Goal: Obtain resource: Download file/media

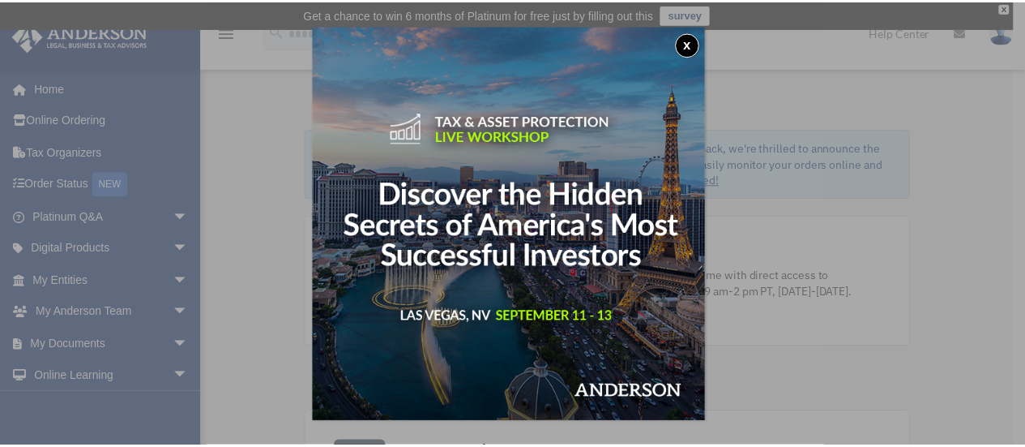
scroll to position [16174, 0]
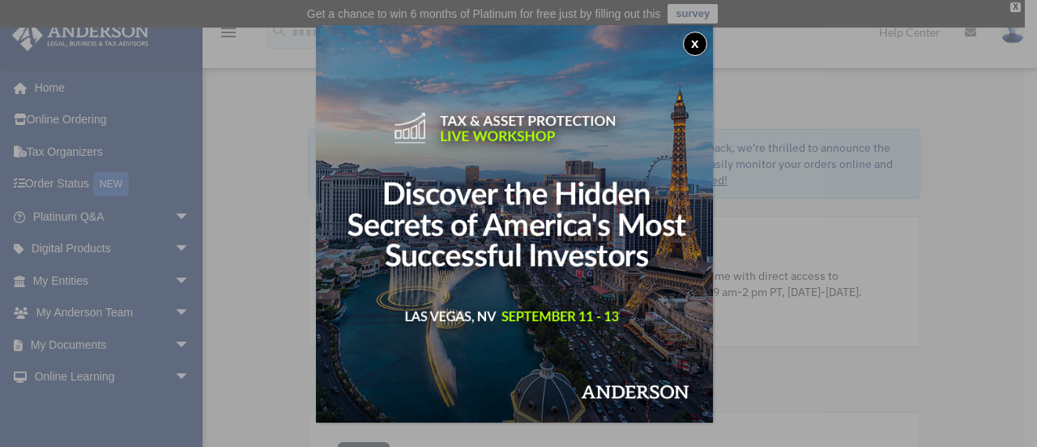
click at [697, 38] on button "x" at bounding box center [695, 44] width 24 height 24
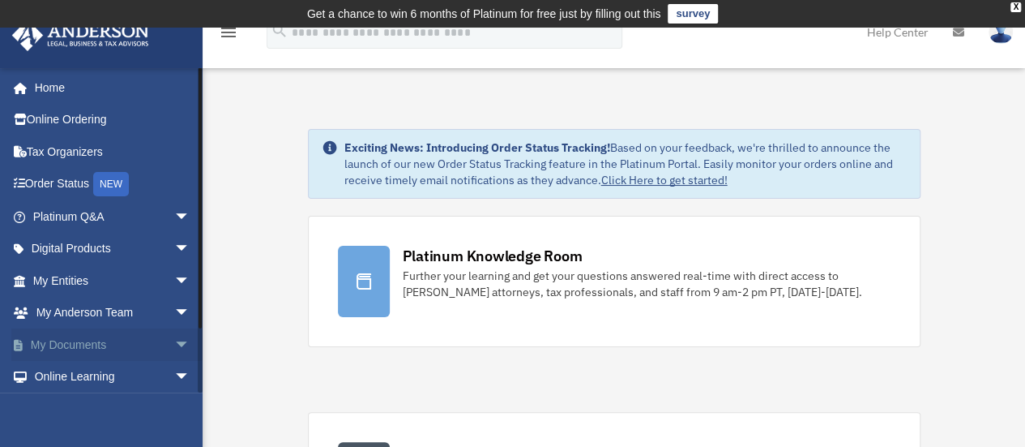
click at [76, 340] on link "My Documents arrow_drop_down" at bounding box center [112, 344] width 203 height 32
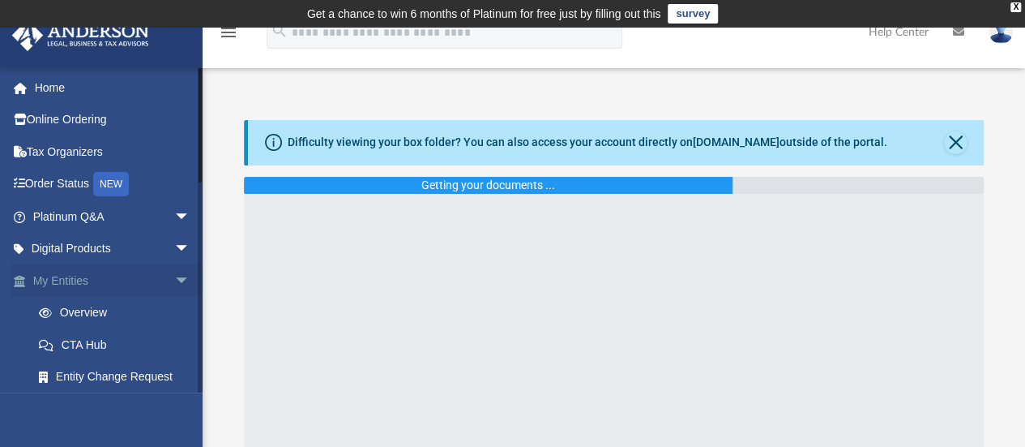
click at [174, 276] on span "arrow_drop_down" at bounding box center [190, 280] width 32 height 33
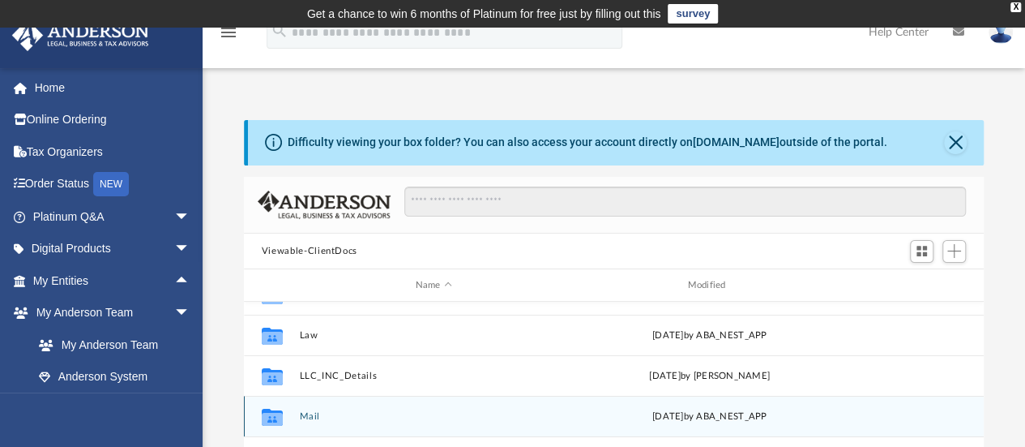
scroll to position [16174, 0]
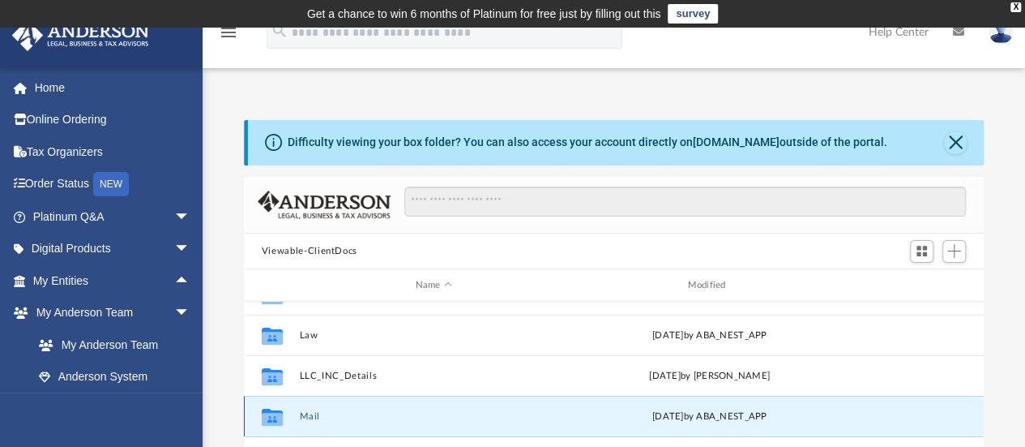
click at [302, 417] on button "Mail" at bounding box center [433, 416] width 269 height 11
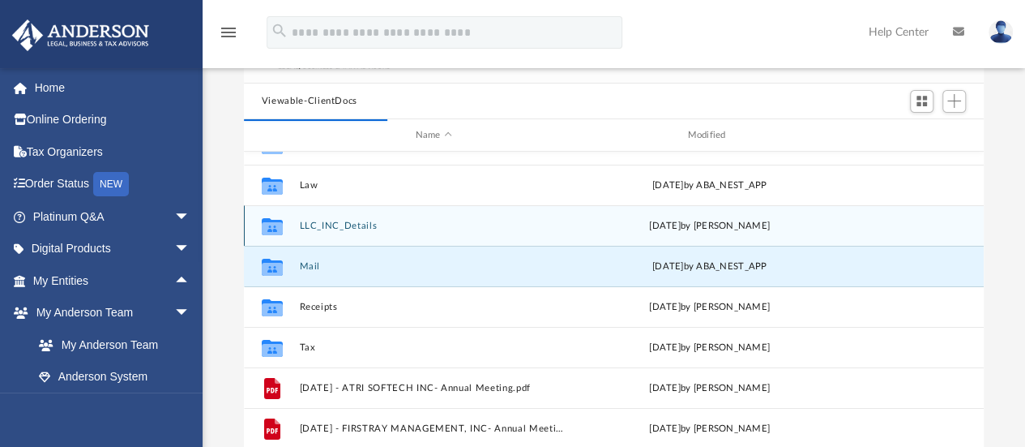
scroll to position [151, 0]
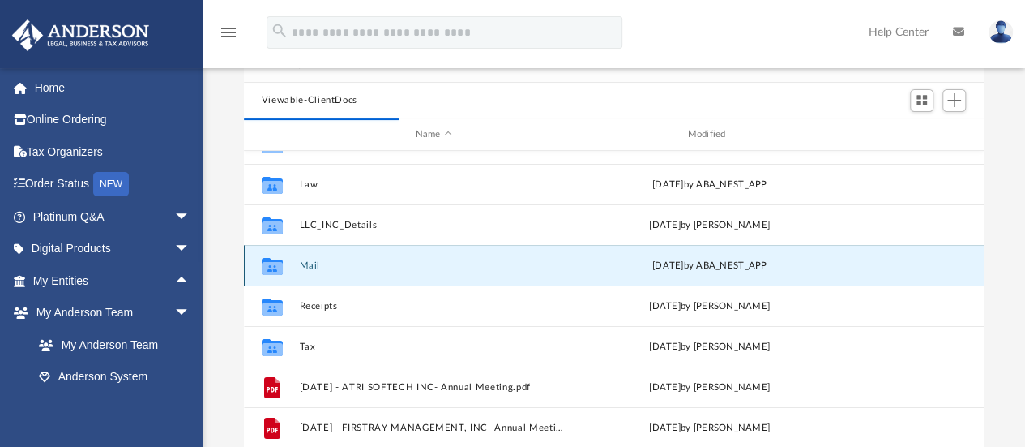
click at [303, 263] on button "Mail" at bounding box center [433, 265] width 269 height 11
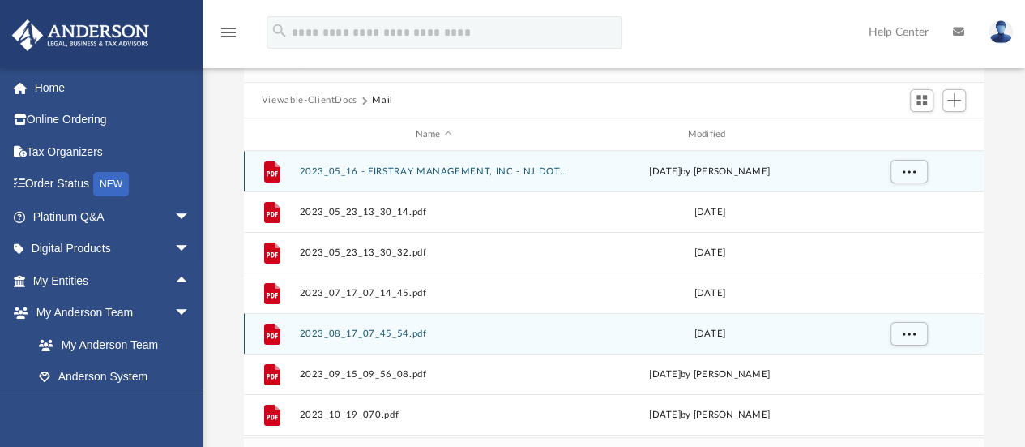
scroll to position [13, 13]
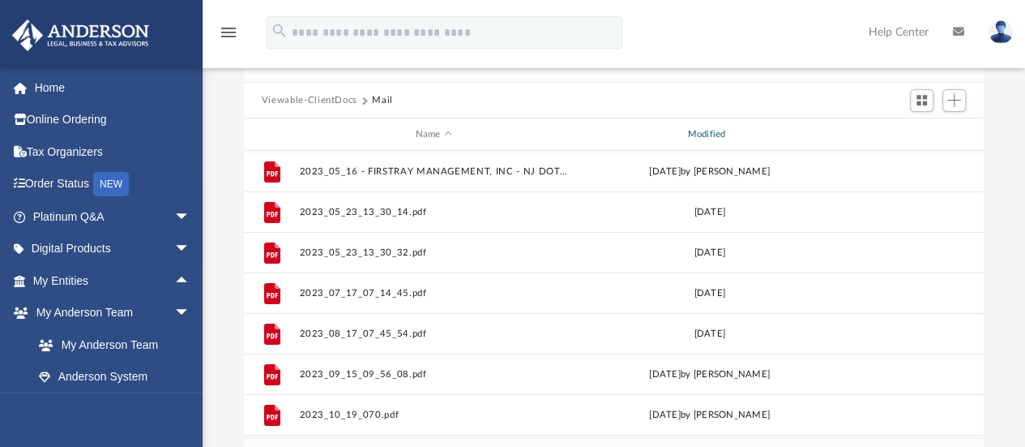
click at [720, 129] on div "Modified" at bounding box center [709, 134] width 269 height 15
click at [701, 129] on div "Modified" at bounding box center [709, 134] width 269 height 15
click at [708, 130] on div "Modified" at bounding box center [709, 134] width 269 height 15
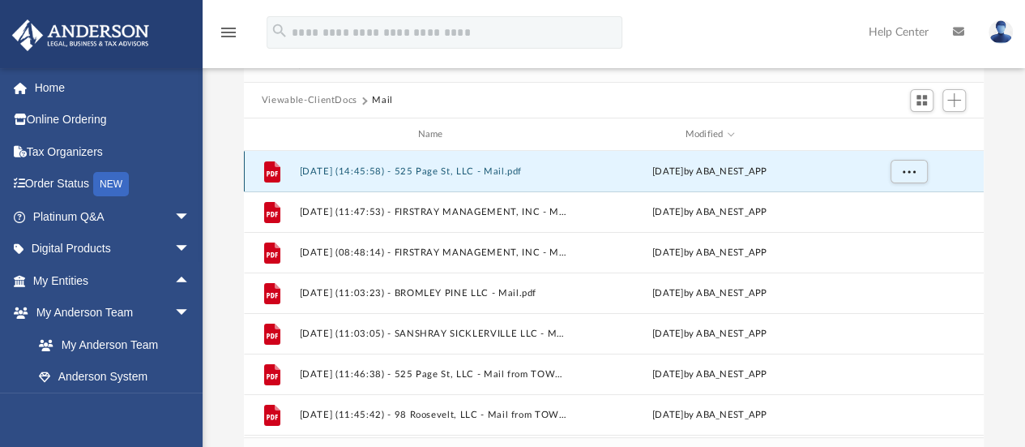
click at [489, 171] on button "[DATE] (14:45:58) - 525 Page St, LLC - Mail.pdf" at bounding box center [433, 171] width 269 height 11
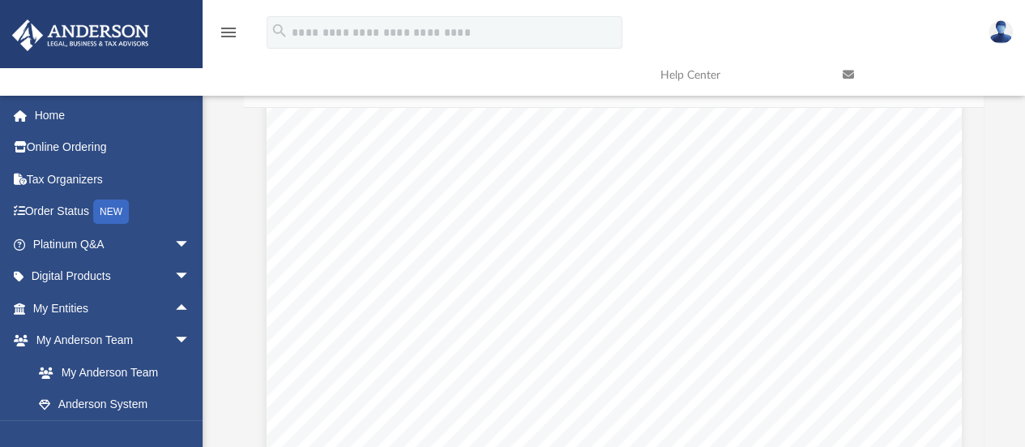
scroll to position [1951, 0]
click at [967, 320] on button "Preview" at bounding box center [967, 316] width 36 height 45
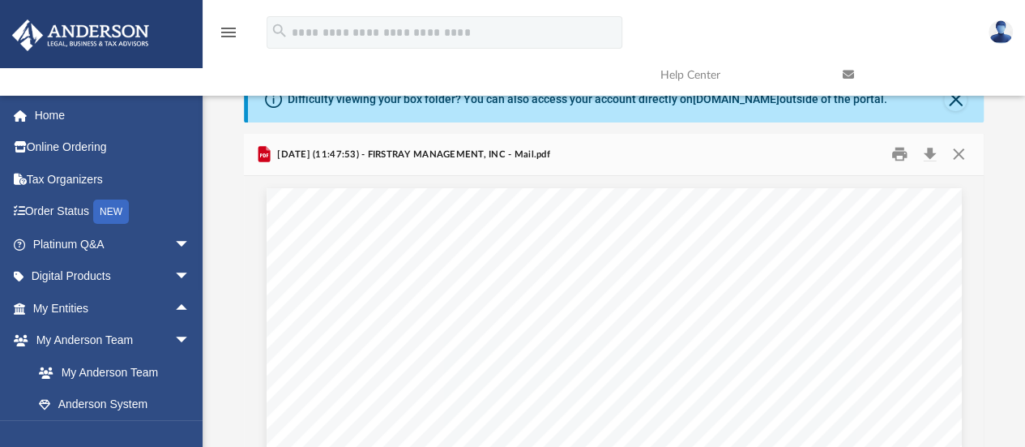
scroll to position [14, 0]
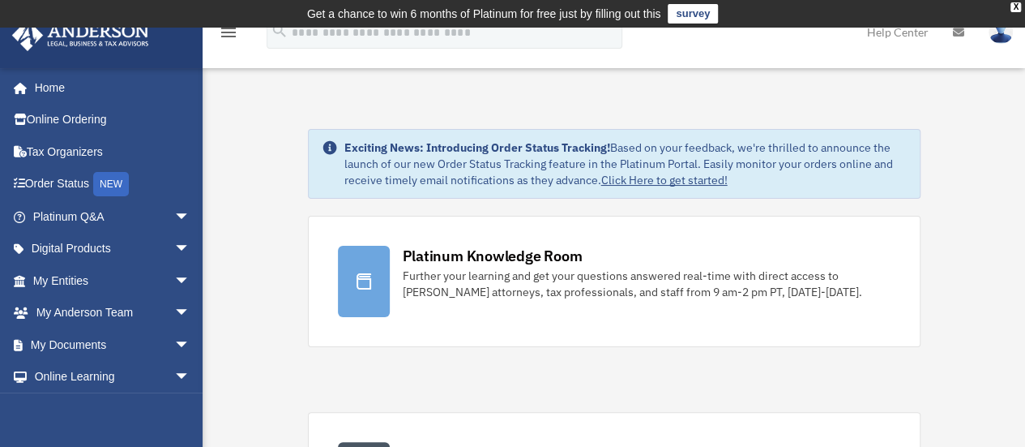
scroll to position [16174, 0]
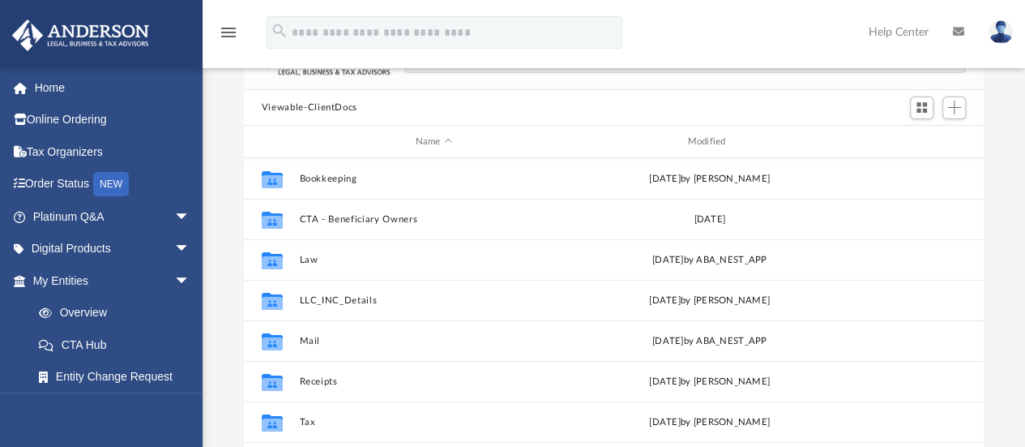
scroll to position [145, 0]
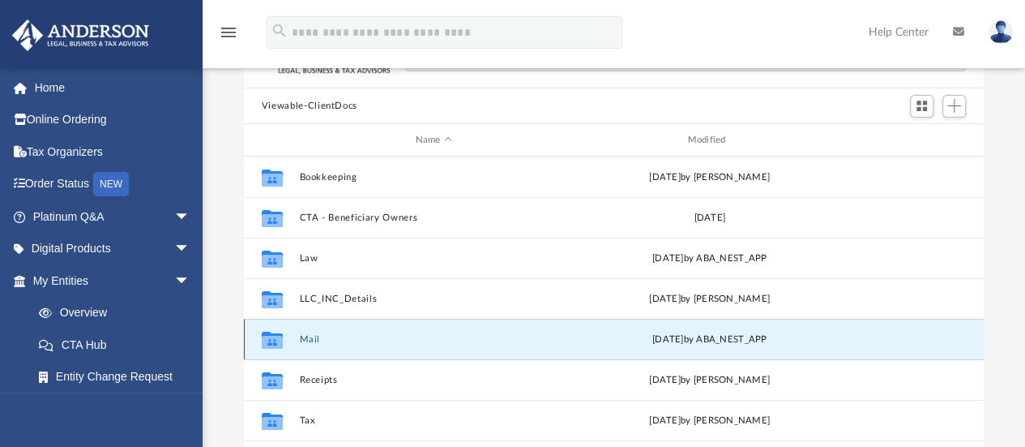
click at [304, 341] on button "Mail" at bounding box center [433, 339] width 269 height 11
click at [311, 339] on button "Mail" at bounding box center [433, 339] width 269 height 11
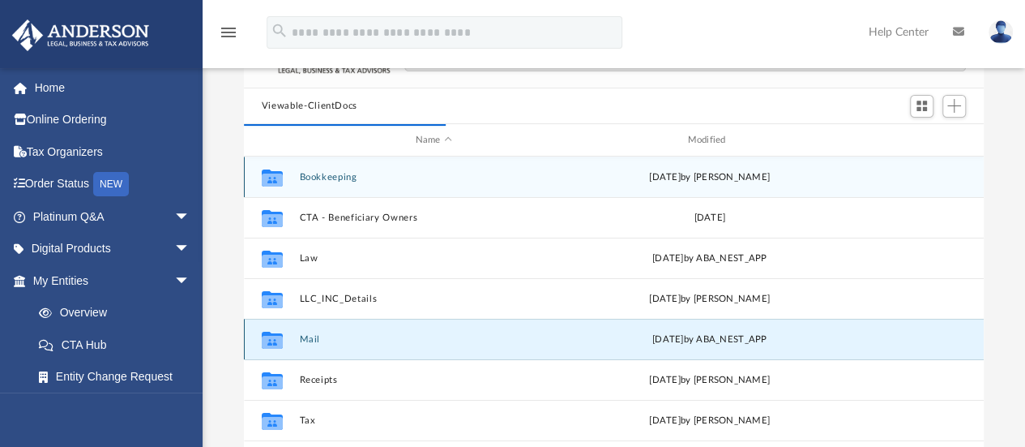
scroll to position [13, 13]
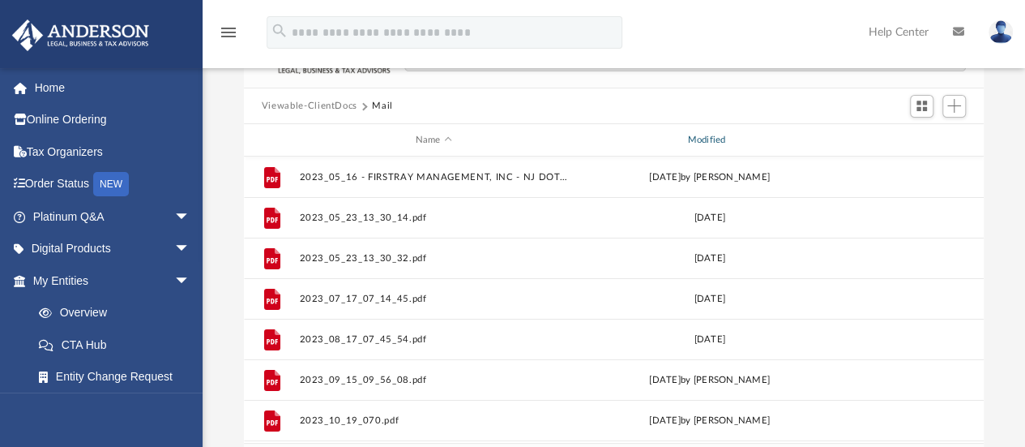
click at [716, 138] on div "Modified" at bounding box center [709, 140] width 269 height 15
click at [712, 145] on div "Modified" at bounding box center [709, 140] width 269 height 15
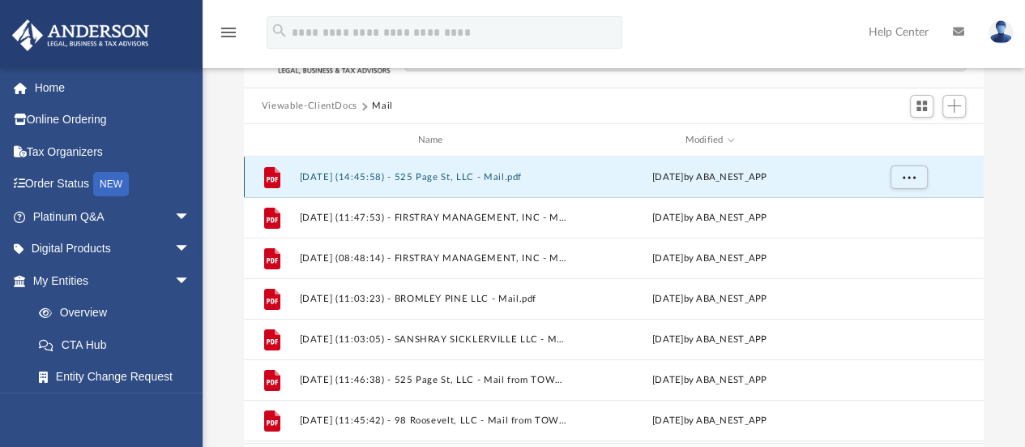
click at [452, 179] on button "[DATE] (14:45:58) - 525 Page St, LLC - Mail.pdf" at bounding box center [433, 177] width 269 height 11
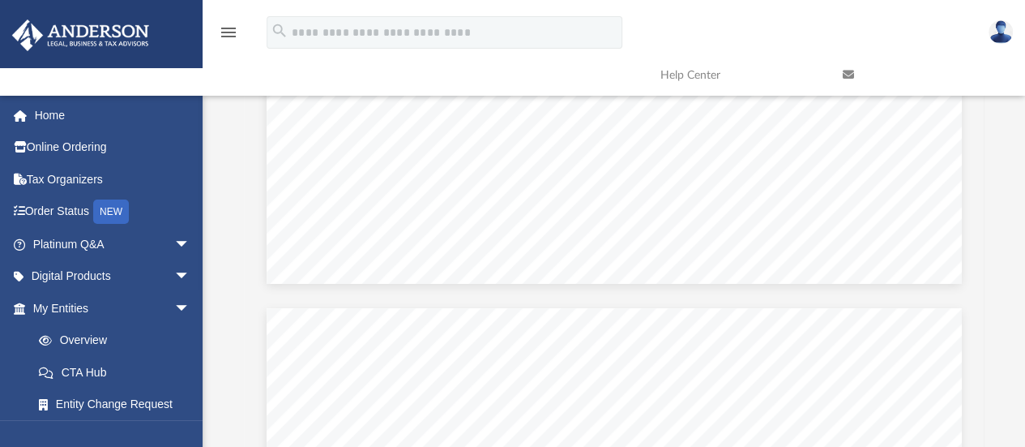
scroll to position [3410, 0]
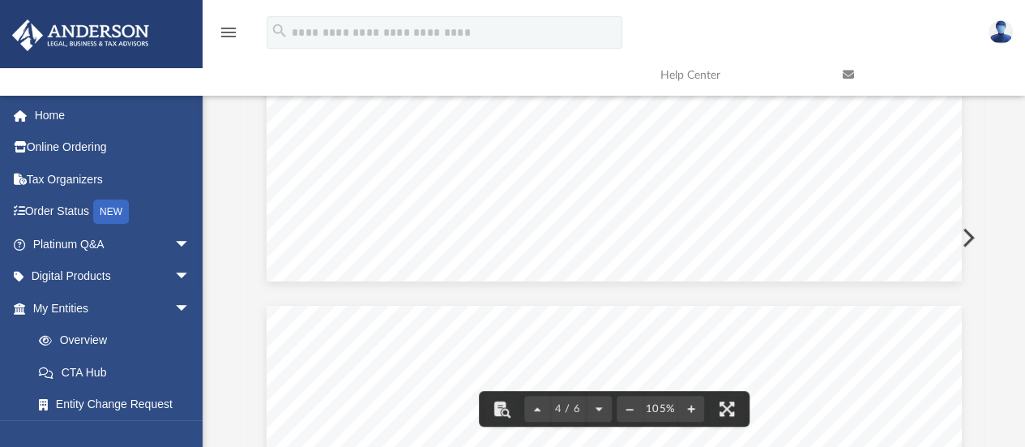
click at [963, 238] on button "Preview" at bounding box center [967, 237] width 36 height 45
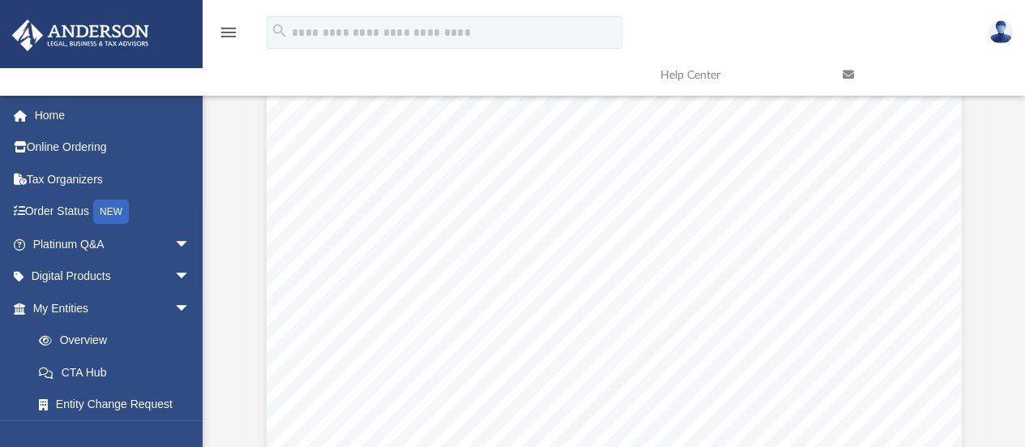
scroll to position [198, 0]
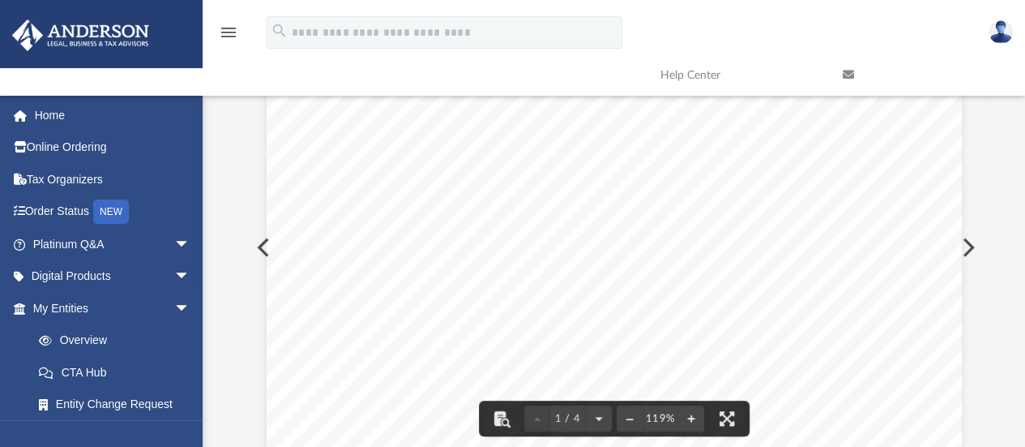
click at [964, 241] on button "Preview" at bounding box center [967, 246] width 36 height 45
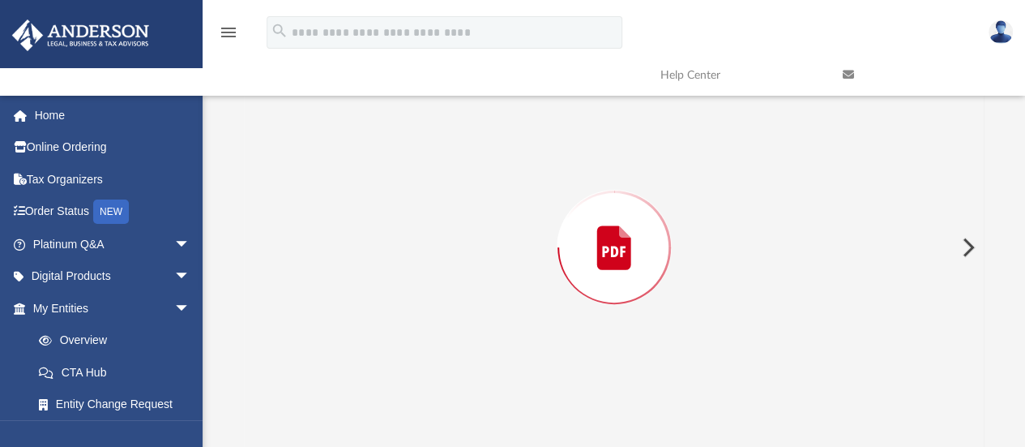
scroll to position [190, 0]
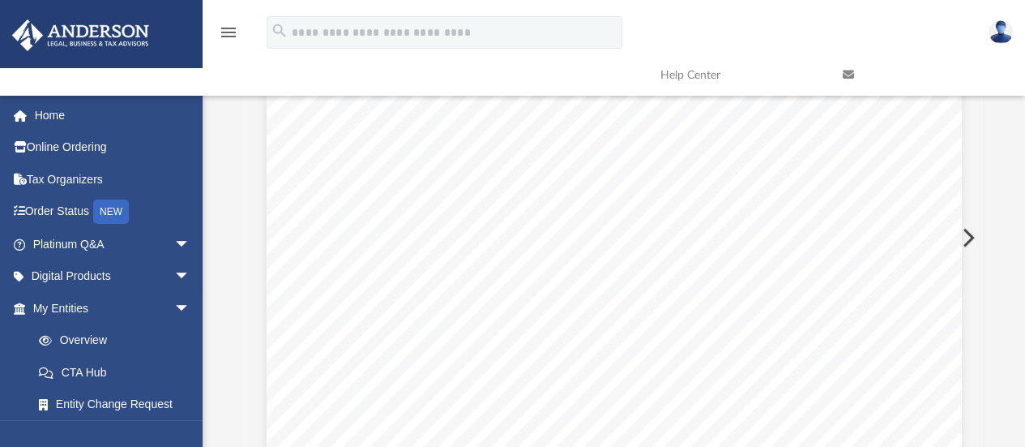
click at [964, 241] on button "Preview" at bounding box center [967, 237] width 36 height 45
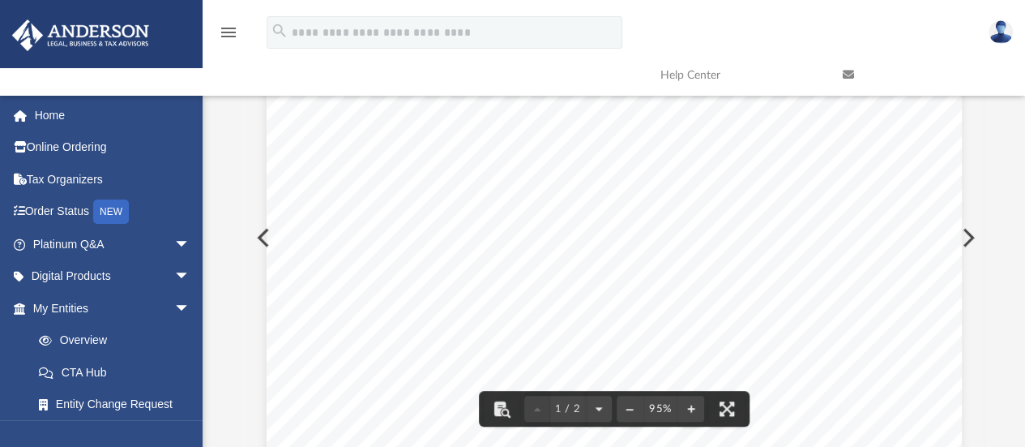
click at [971, 231] on button "Preview" at bounding box center [967, 237] width 36 height 45
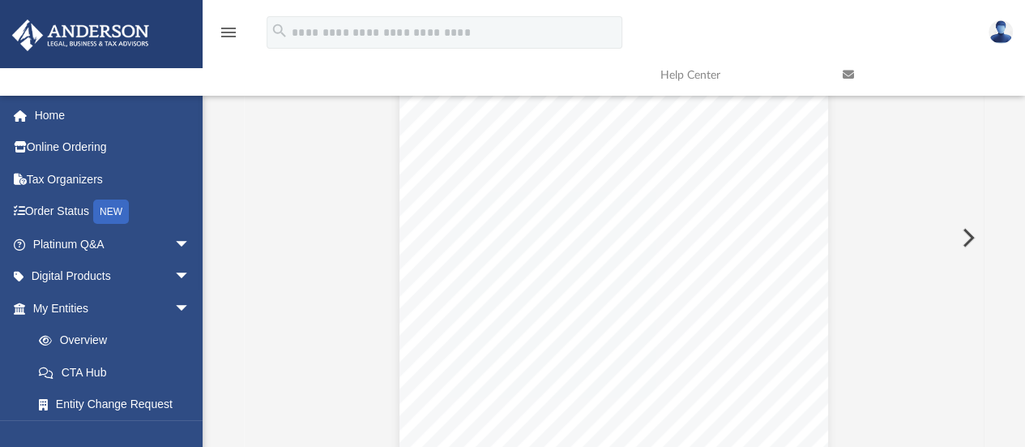
click at [971, 231] on button "Preview" at bounding box center [967, 237] width 36 height 45
